Goal: Transaction & Acquisition: Purchase product/service

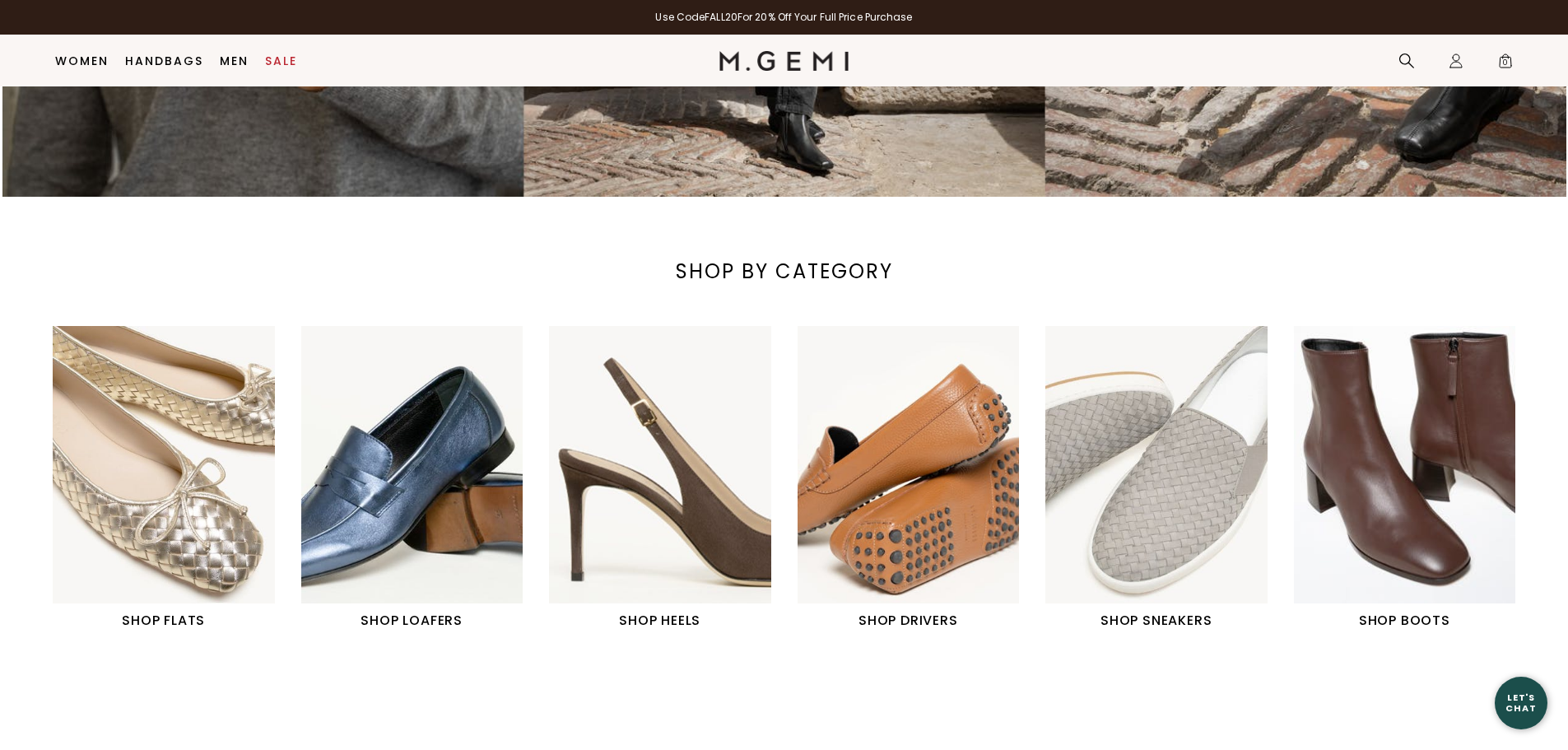
click at [708, 476] on img "3 / 6" at bounding box center [660, 464] width 223 height 277
click at [688, 528] on img "3 / 6" at bounding box center [660, 464] width 223 height 277
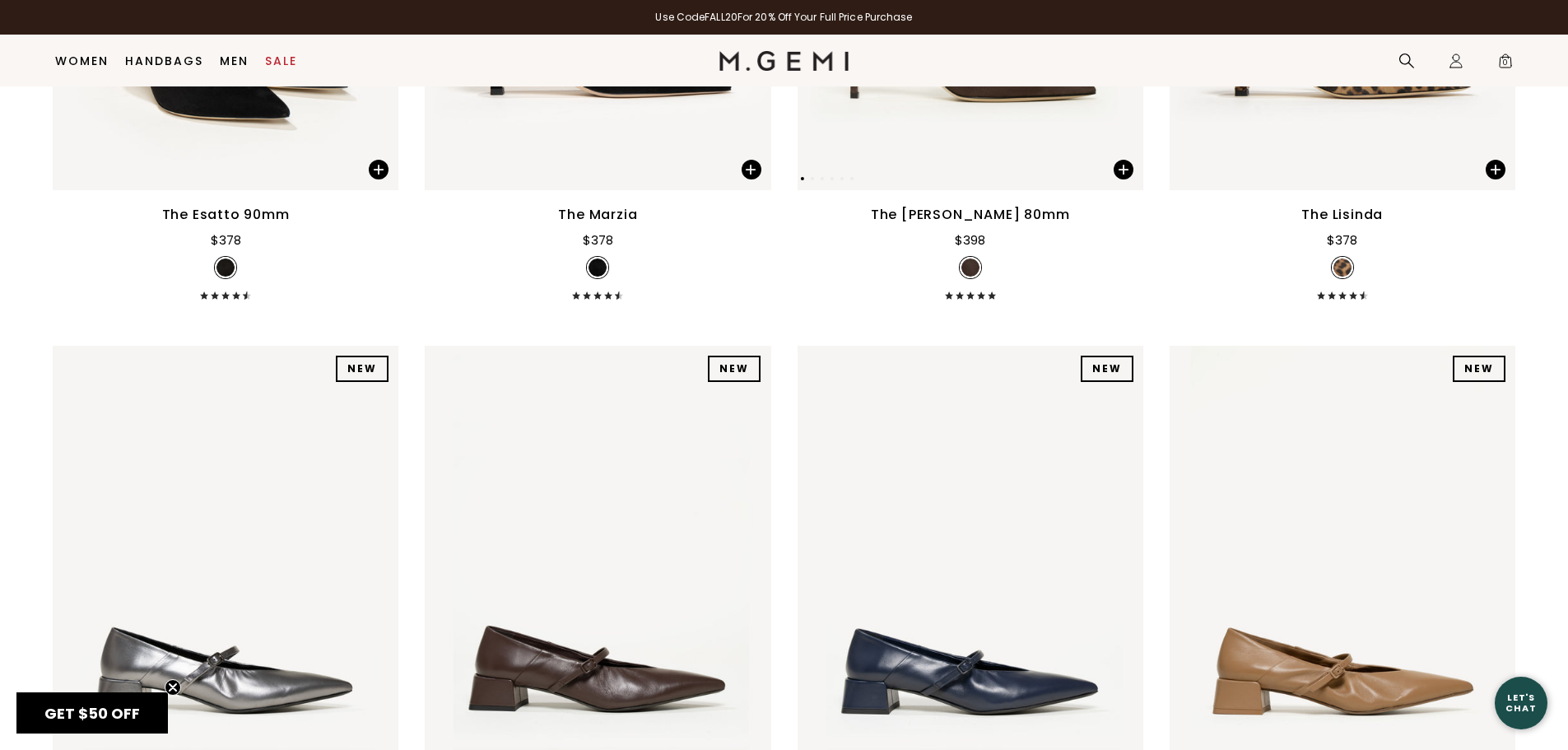
scroll to position [377, 0]
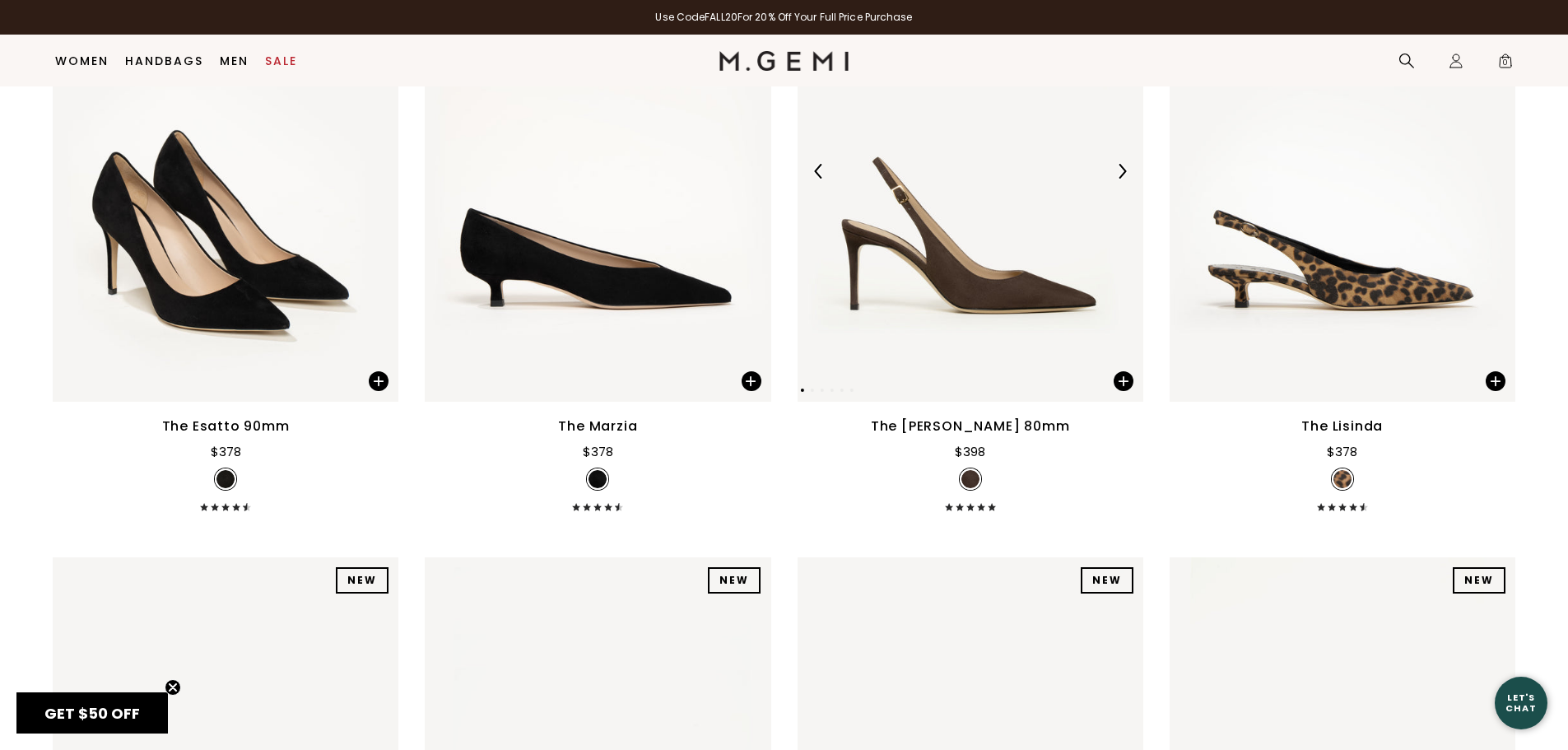
click at [1003, 286] on img at bounding box center [970, 170] width 346 height 461
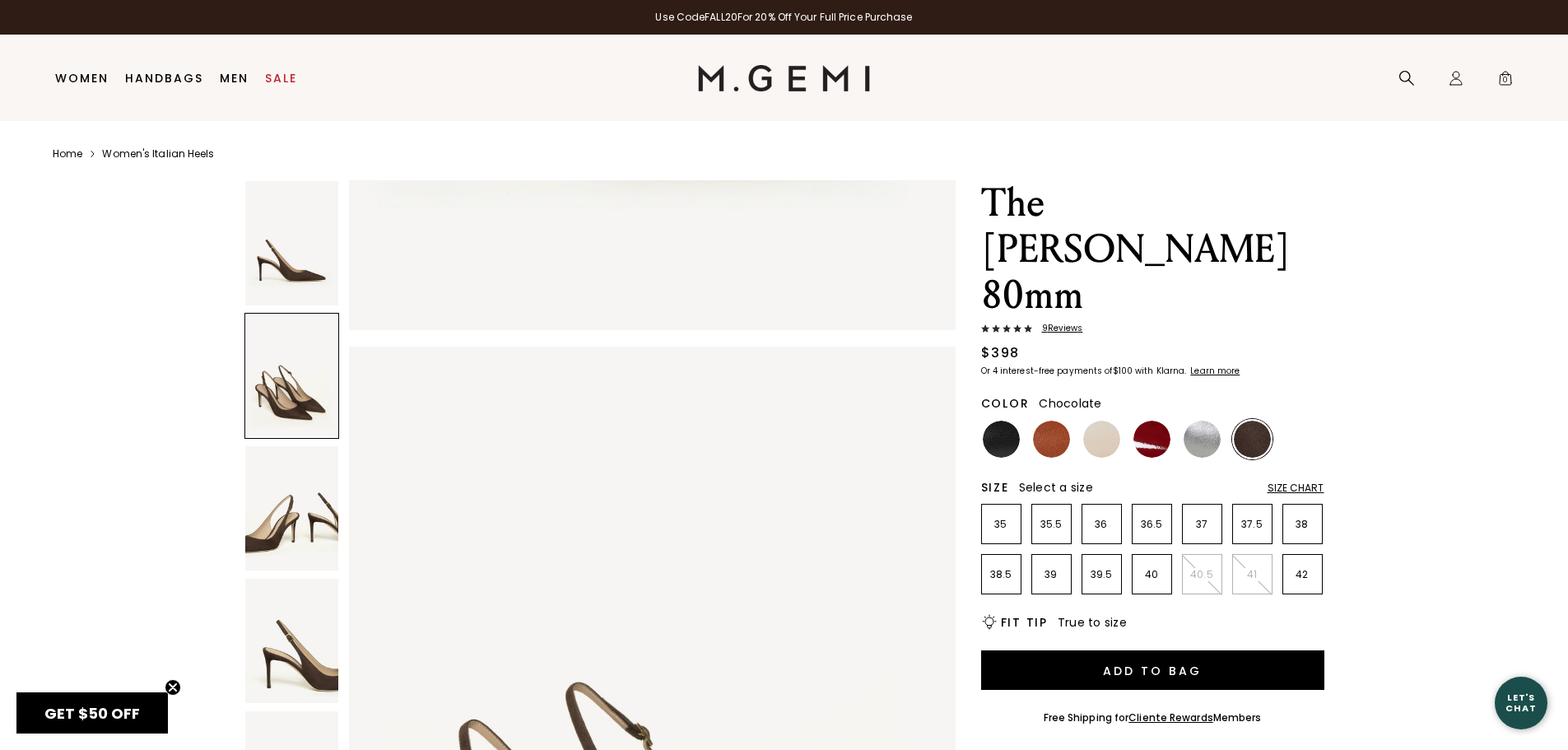
scroll to position [82, 0]
